Goal: Navigation & Orientation: Find specific page/section

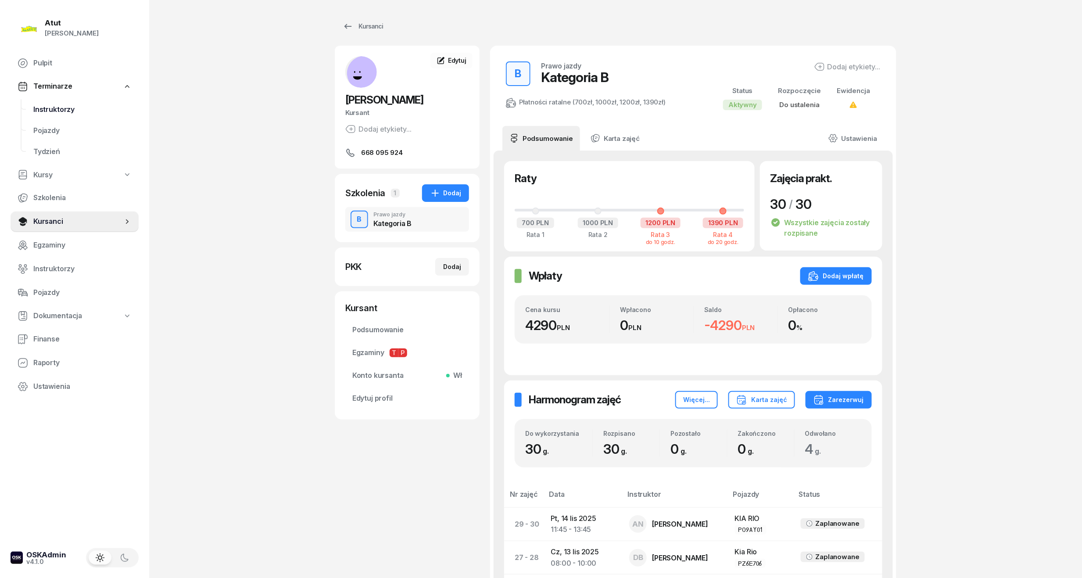
click at [58, 111] on span "Instruktorzy" at bounding box center [82, 109] width 98 height 11
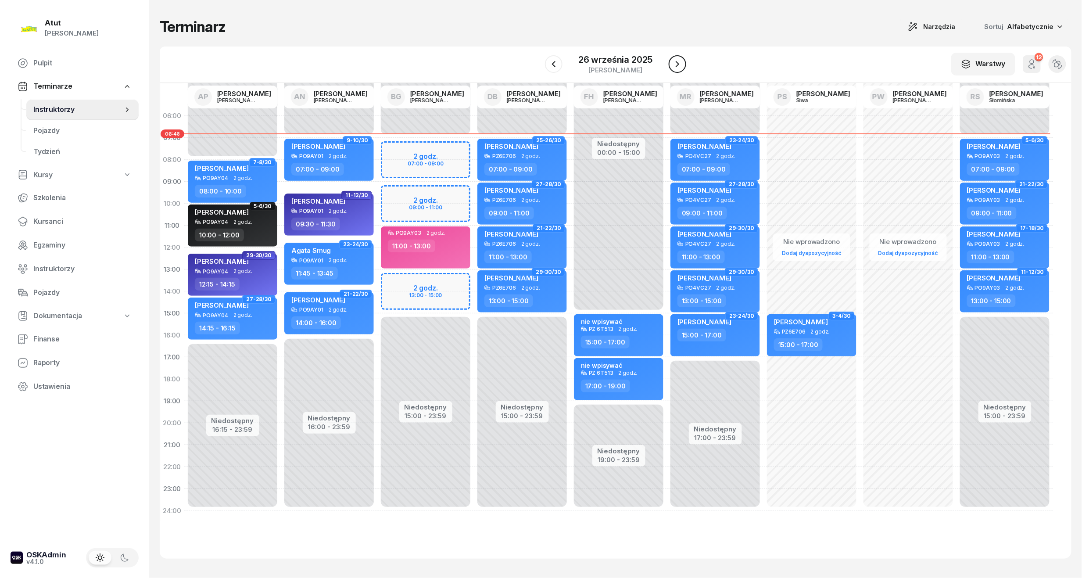
click at [678, 65] on icon "button" at bounding box center [678, 64] width 4 height 6
click at [678, 65] on icon "button" at bounding box center [677, 64] width 11 height 11
click at [678, 65] on icon "button" at bounding box center [678, 64] width 4 height 6
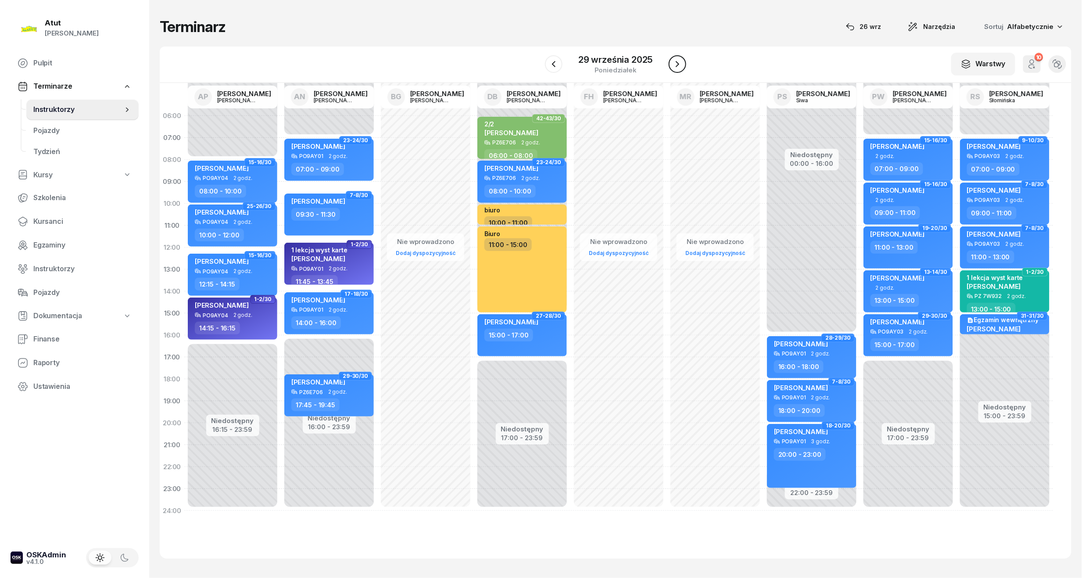
click at [678, 65] on icon "button" at bounding box center [678, 64] width 4 height 6
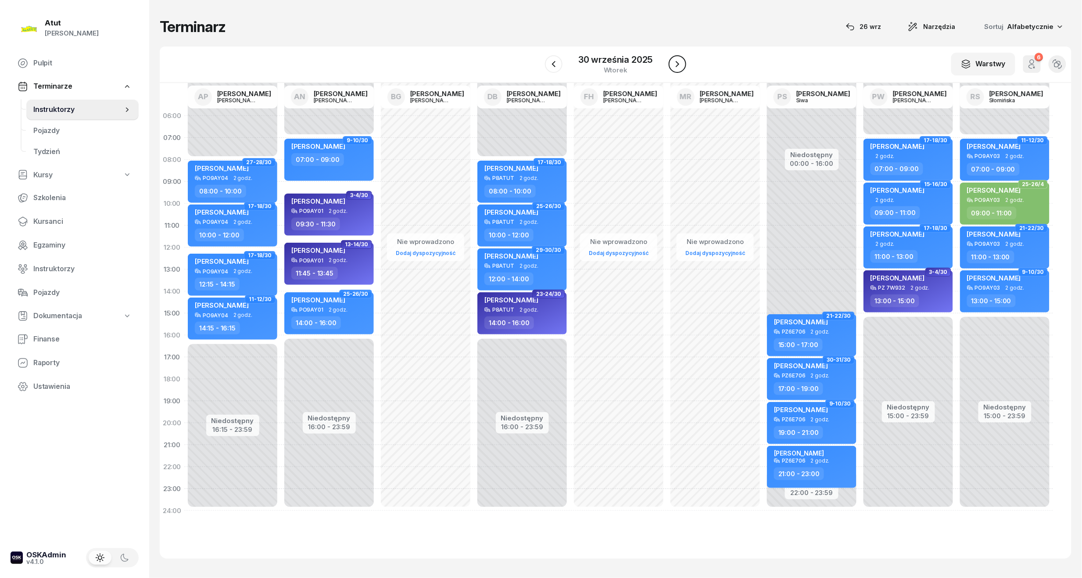
click at [671, 62] on button "button" at bounding box center [678, 64] width 18 height 18
